Goal: Task Accomplishment & Management: Manage account settings

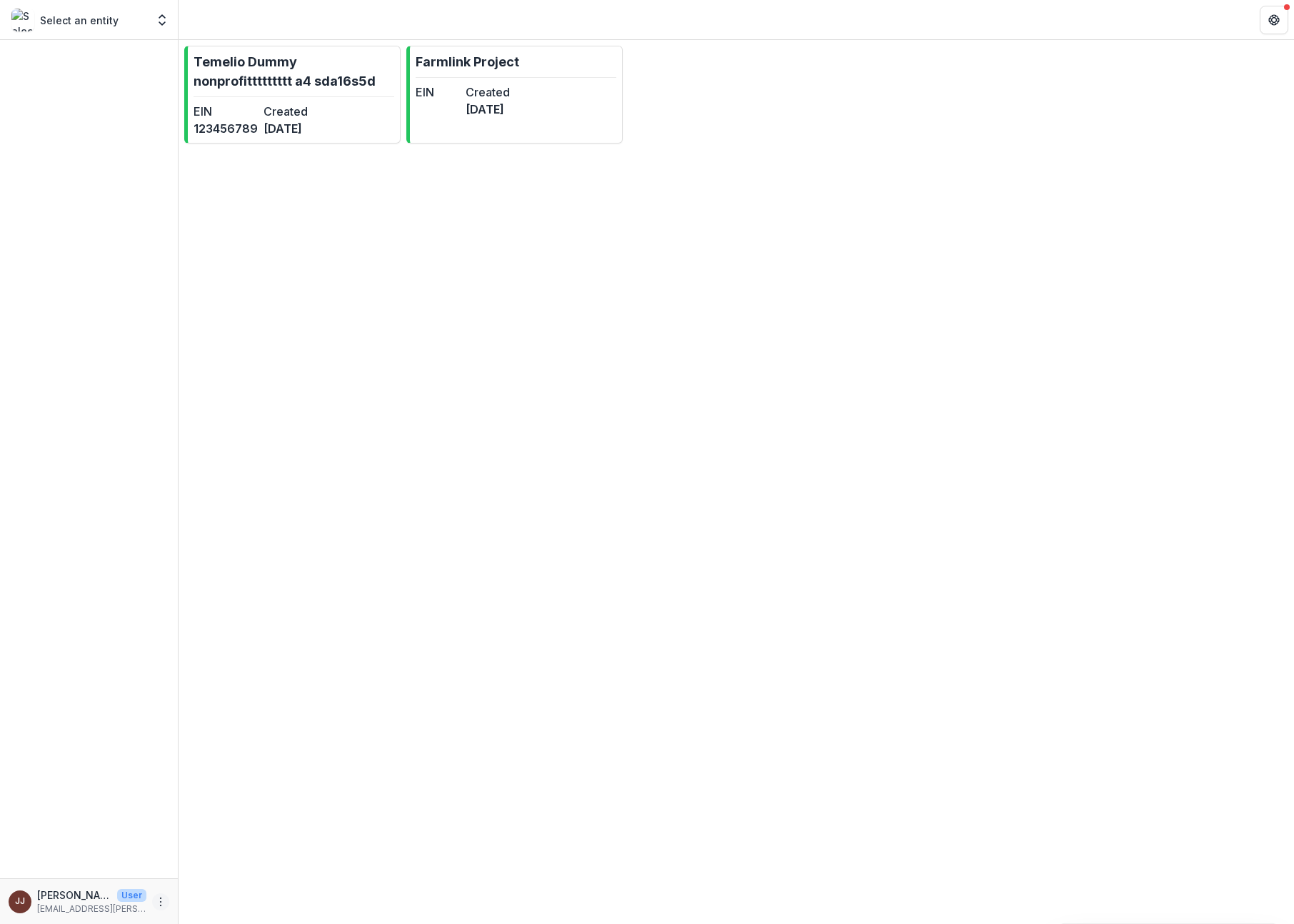
click at [157, 904] on icon "More" at bounding box center [161, 902] width 12 height 12
click at [201, 894] on button "Logout" at bounding box center [255, 895] width 153 height 23
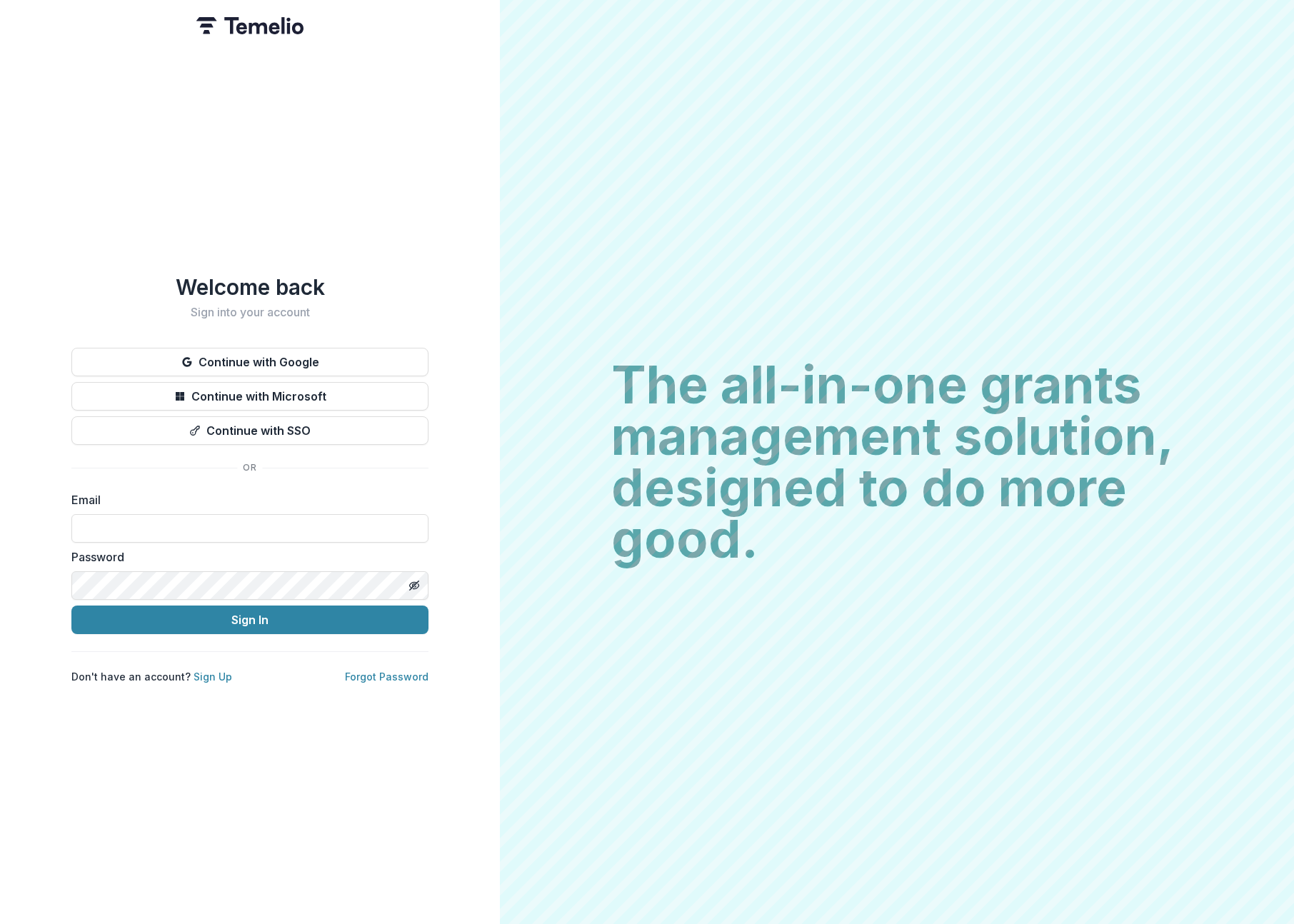
click at [434, 365] on div "Welcome back Sign into your account Continue with Google Continue with Microsof…" at bounding box center [250, 462] width 500 height 924
click at [381, 399] on button "Continue with Microsoft" at bounding box center [250, 397] width 357 height 29
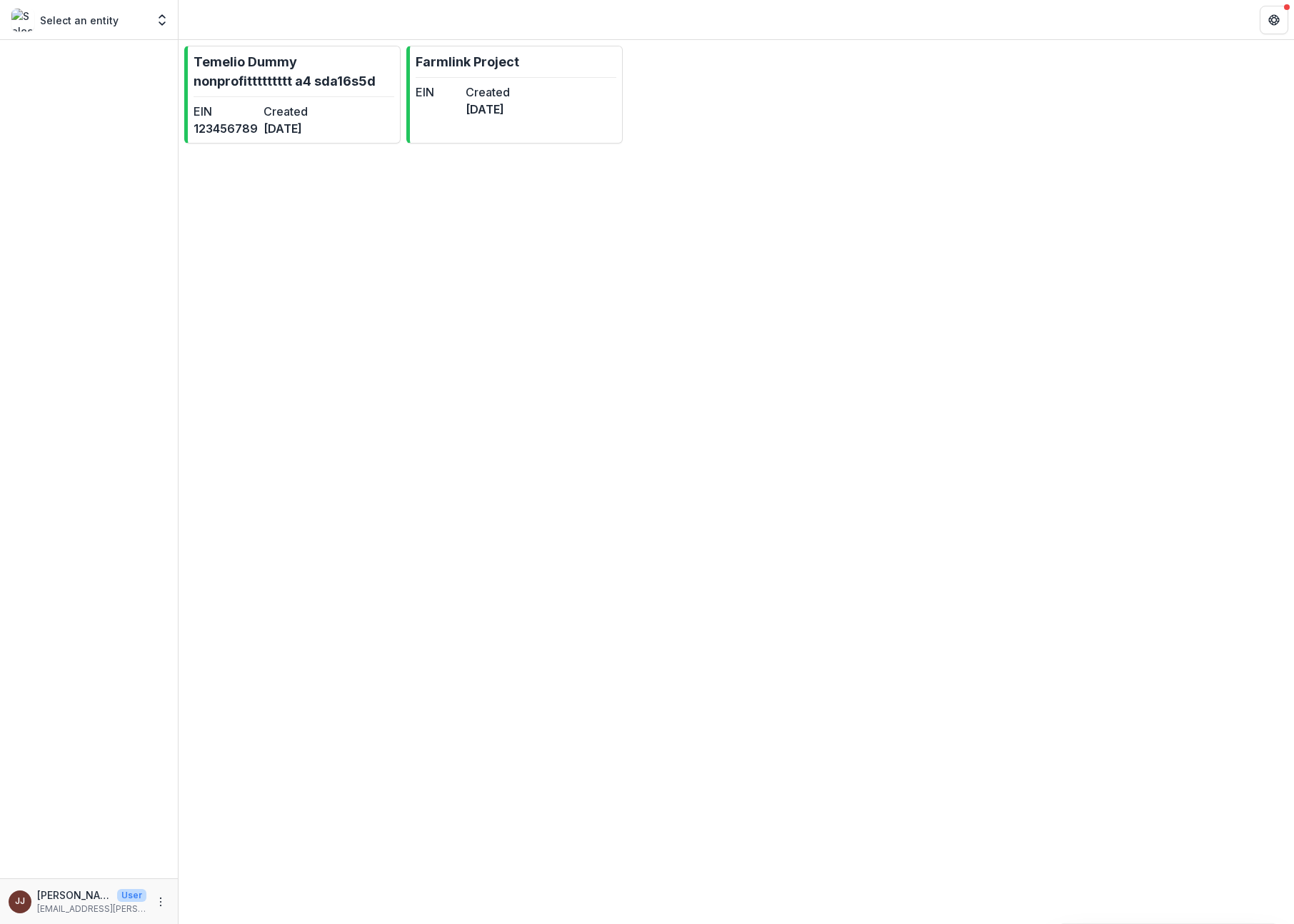
click at [1091, 311] on div "Temelio Dummy nonprofittttttttt a4 sda16s5d EIN 123456789 Created [DATE] Farmli…" at bounding box center [736, 482] width 1115 height 884
click at [899, 309] on div "Temelio Dummy nonprofittttttttt a4 sda16s5d EIN 123456789 Created [DATE] Farmli…" at bounding box center [736, 482] width 1115 height 884
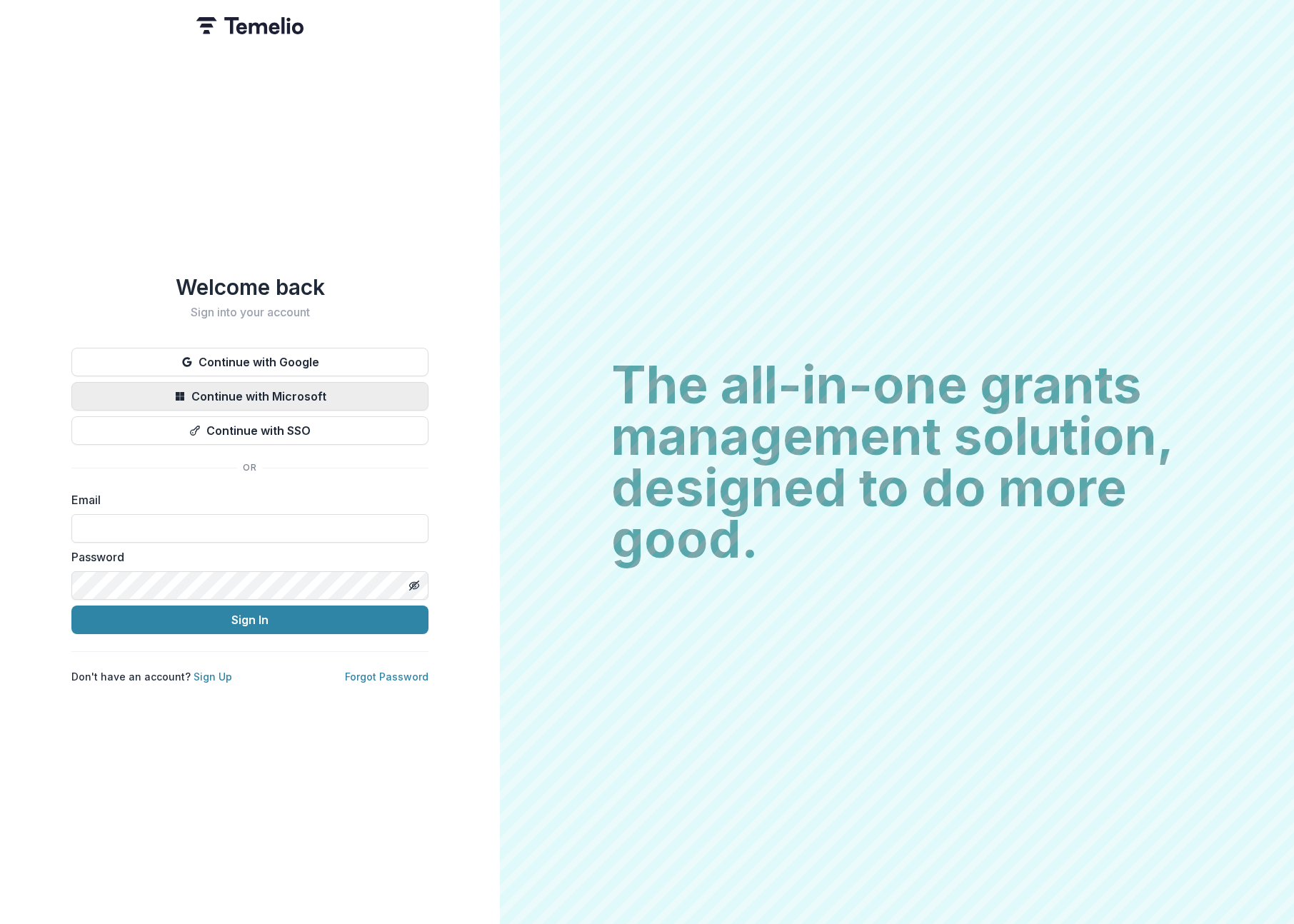
click at [275, 397] on button "Continue with Microsoft" at bounding box center [250, 397] width 357 height 29
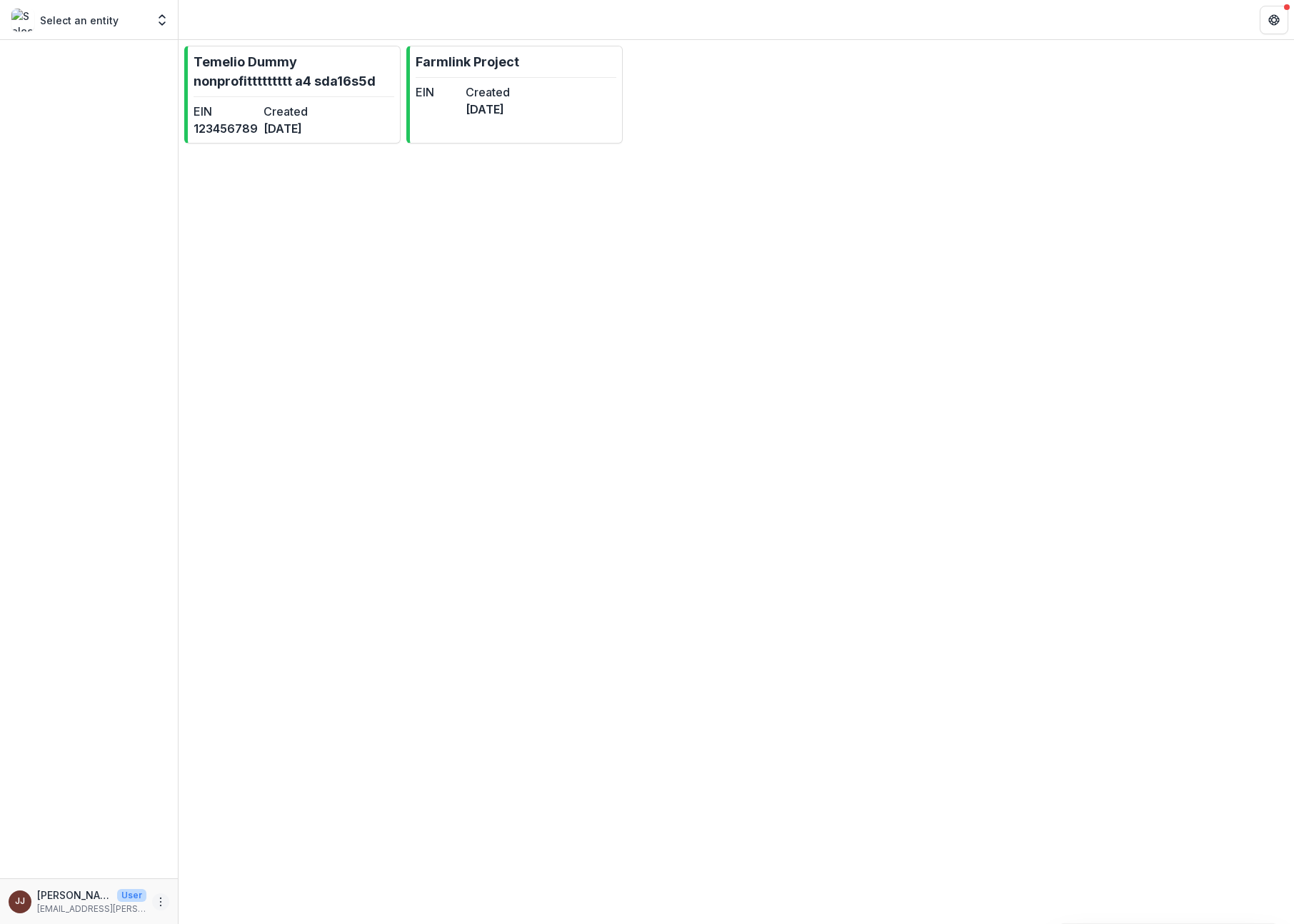
click at [164, 904] on icon "More" at bounding box center [161, 902] width 12 height 12
click at [220, 901] on button "Logout" at bounding box center [255, 895] width 153 height 23
